Goal: Task Accomplishment & Management: Use online tool/utility

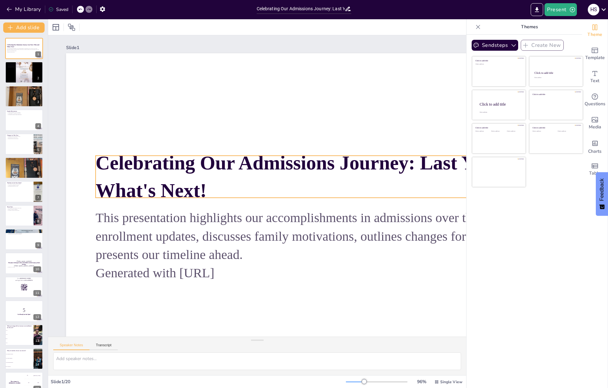
checkbox input "true"
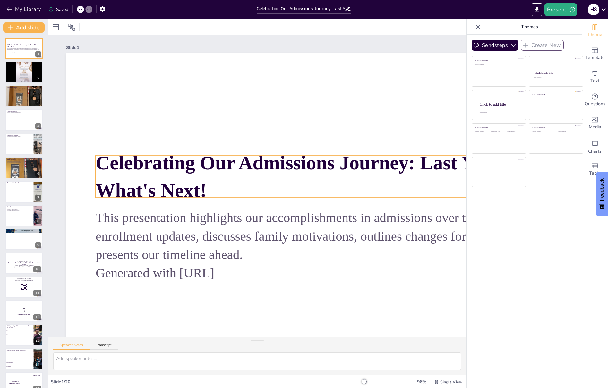
checkbox input "true"
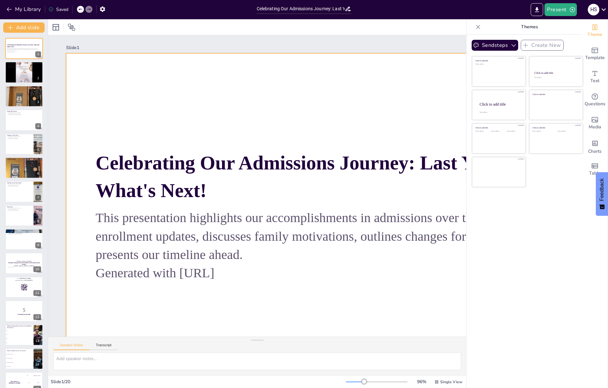
checkbox input "true"
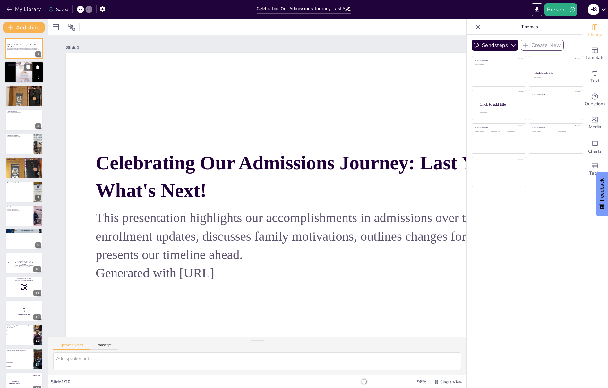
checkbox input "true"
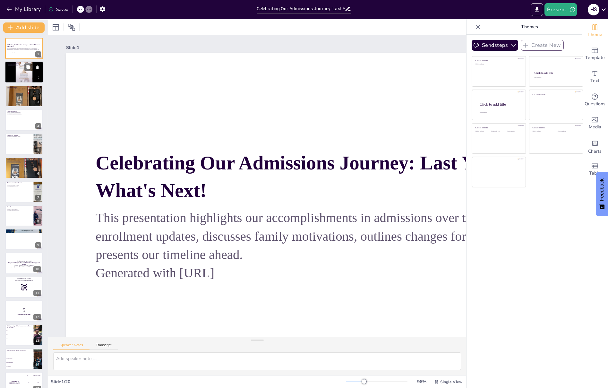
checkbox input "true"
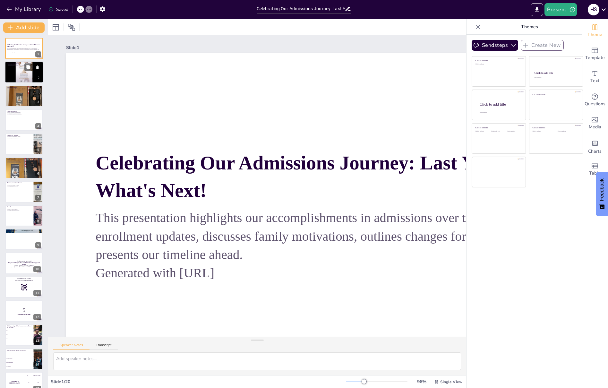
checkbox input "true"
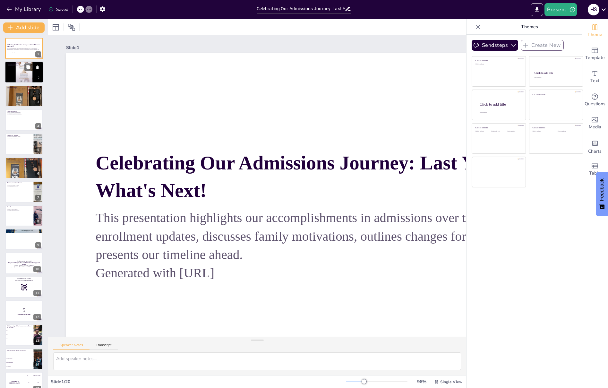
click at [24, 76] on div at bounding box center [24, 73] width 38 height 22
checkbox input "true"
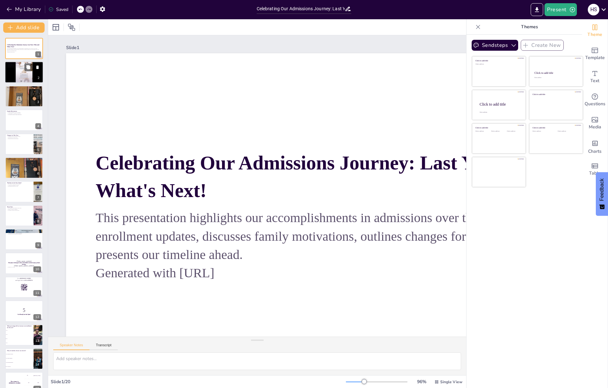
checkbox input "true"
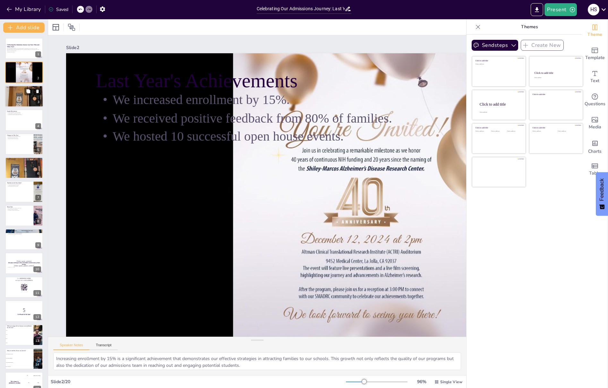
checkbox input "true"
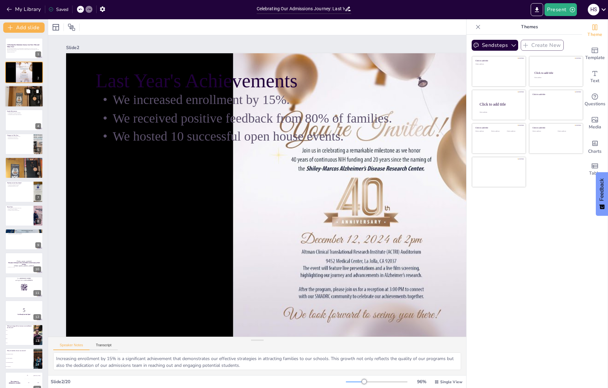
checkbox input "true"
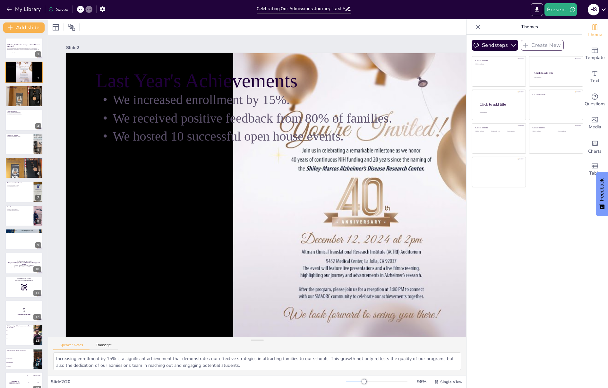
checkbox input "true"
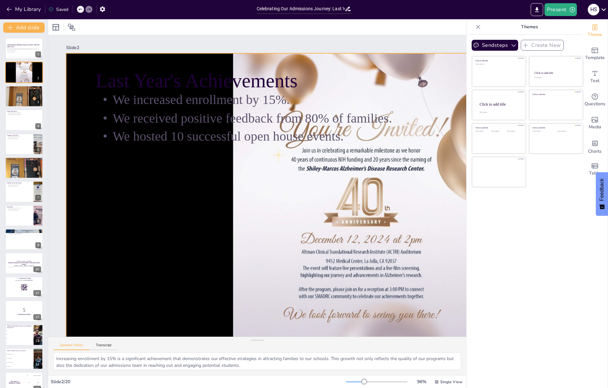
checkbox input "true"
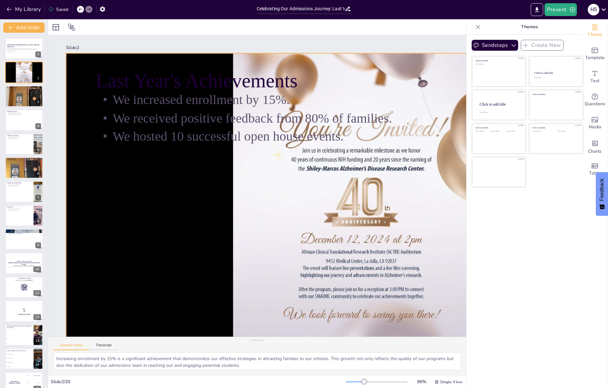
checkbox input "true"
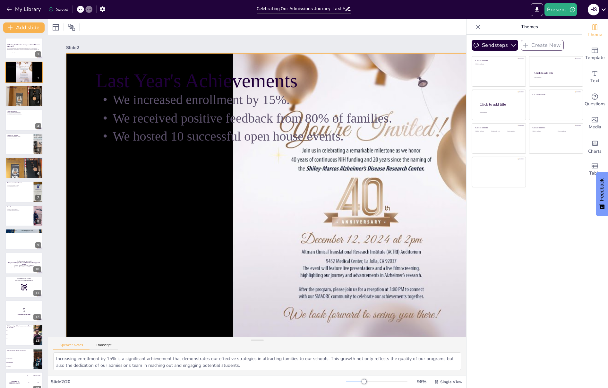
checkbox input "true"
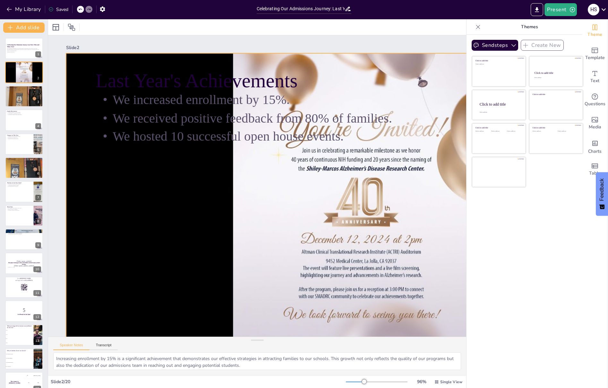
checkbox input "true"
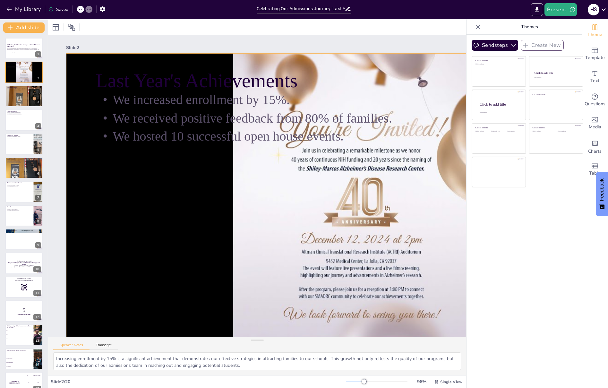
checkbox input "true"
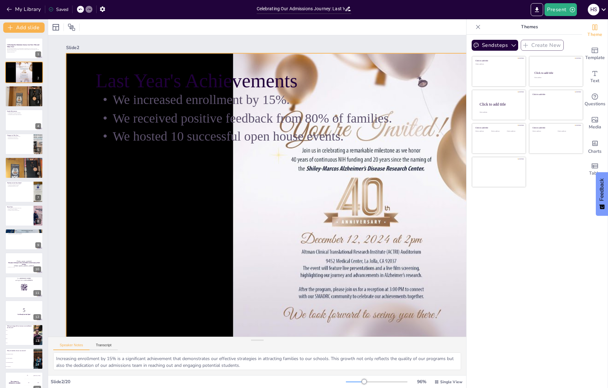
checkbox input "true"
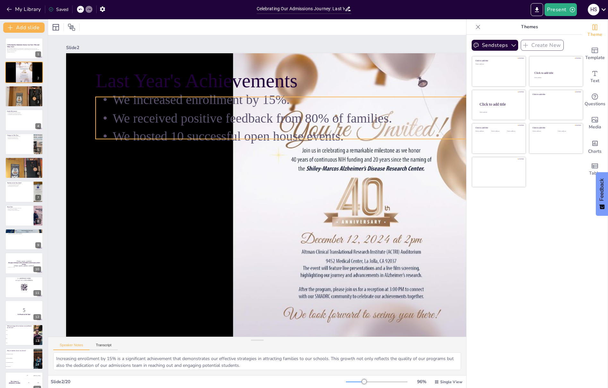
checkbox input "true"
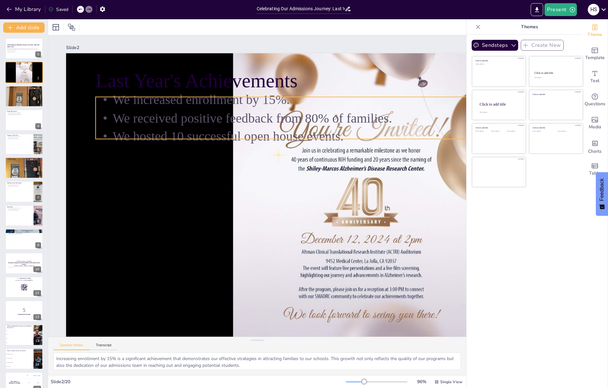
checkbox input "true"
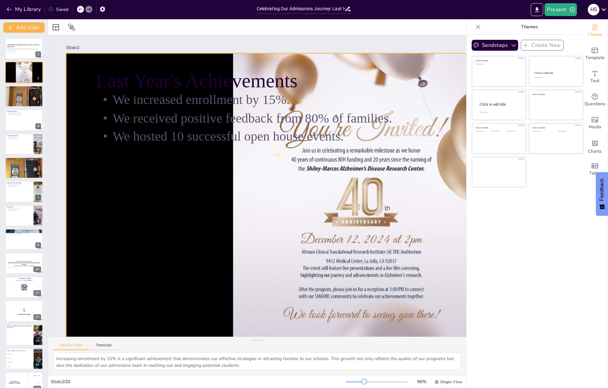
checkbox input "true"
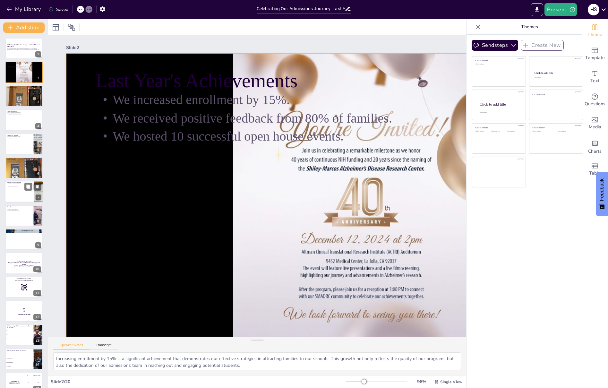
checkbox input "true"
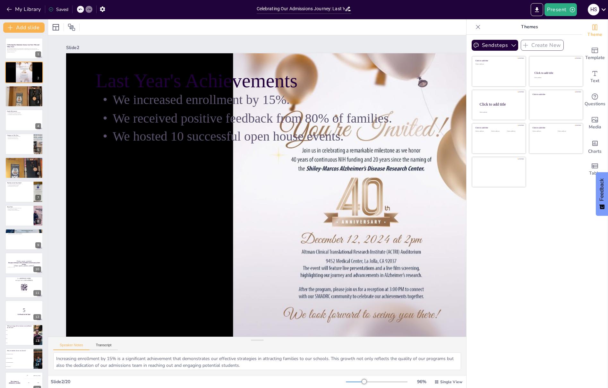
checkbox input "true"
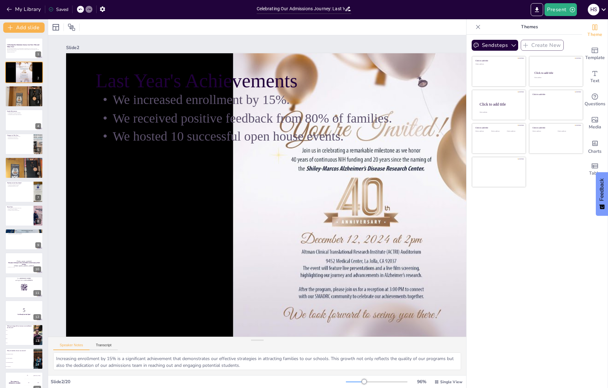
checkbox input "true"
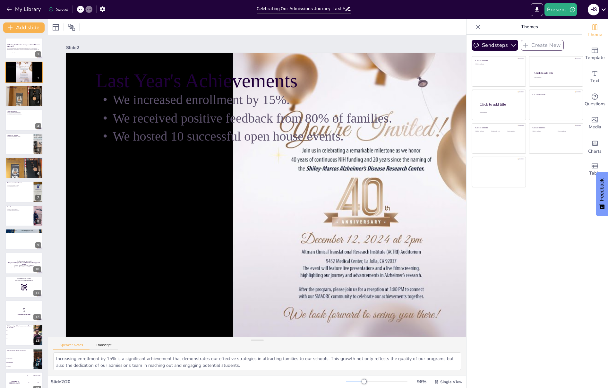
checkbox input "true"
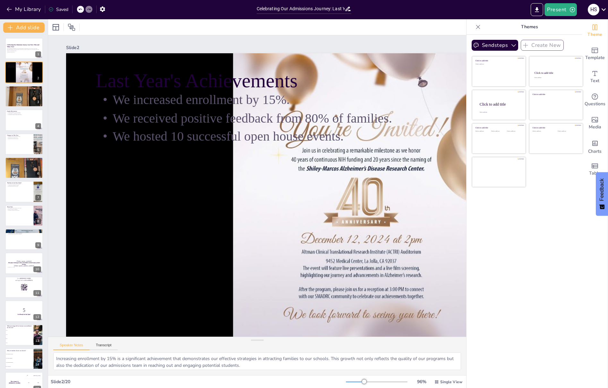
checkbox input "true"
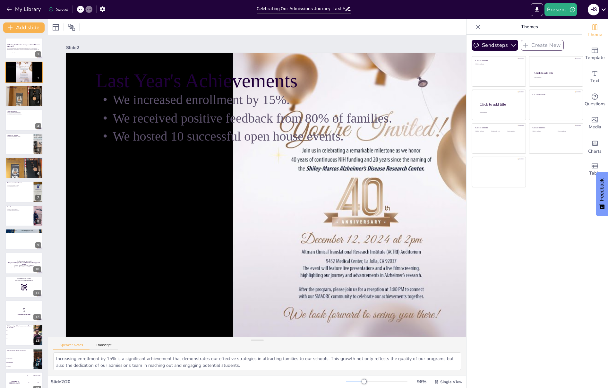
checkbox input "true"
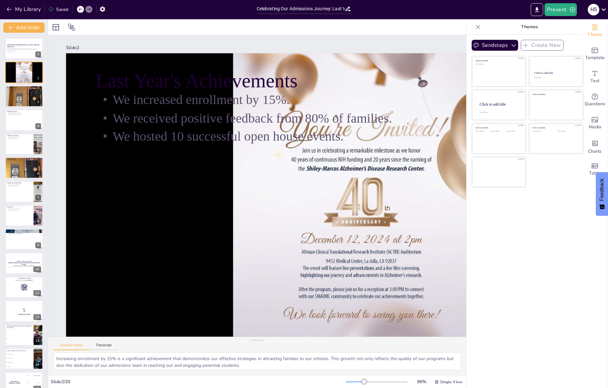
checkbox input "true"
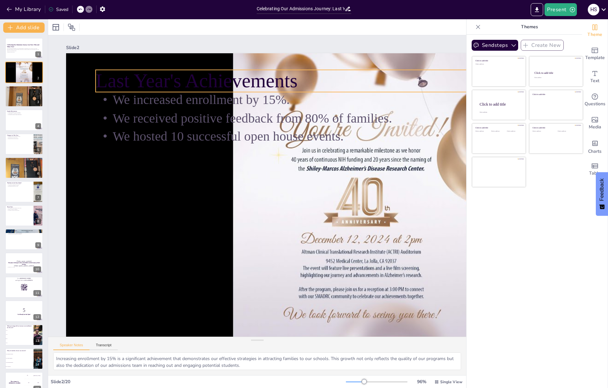
checkbox input "true"
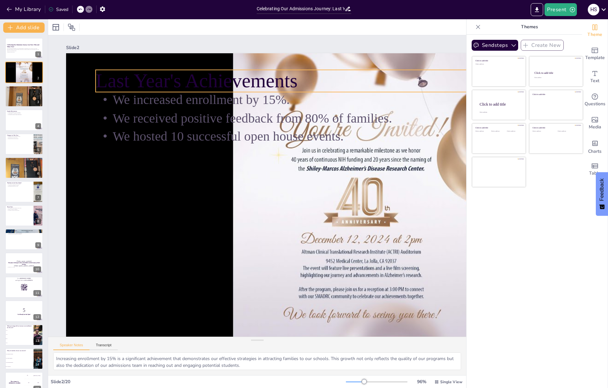
checkbox input "true"
